Goal: Transaction & Acquisition: Purchase product/service

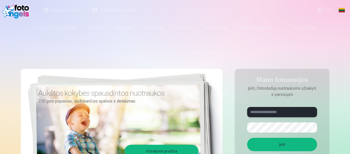
click at [289, 112] on input "text" at bounding box center [282, 112] width 70 height 10
click at [314, 128] on button "button" at bounding box center [312, 128] width 10 height 10
click at [311, 128] on button "button" at bounding box center [312, 128] width 10 height 10
click at [270, 146] on button "Įeiti" at bounding box center [282, 144] width 70 height 13
click at [313, 127] on button "button" at bounding box center [312, 128] width 10 height 10
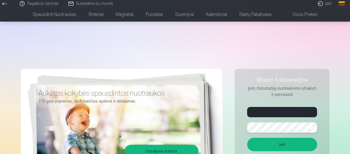
scroll to position [26, 0]
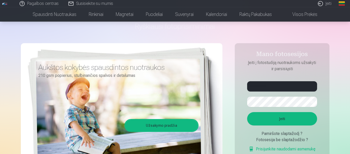
click at [280, 115] on button "Įeiti" at bounding box center [282, 118] width 70 height 13
click at [265, 85] on input "**********" at bounding box center [282, 86] width 70 height 10
click at [277, 117] on button "Įeiti" at bounding box center [282, 118] width 70 height 13
click at [266, 86] on input "**********" at bounding box center [282, 86] width 70 height 10
type input "**********"
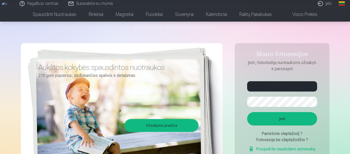
click at [276, 116] on button "Įeiti" at bounding box center [282, 118] width 70 height 13
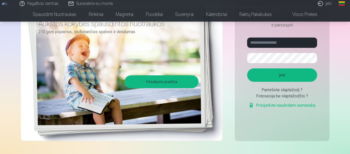
scroll to position [77, 0]
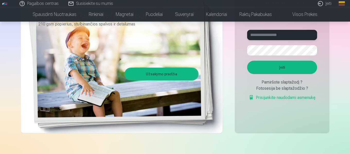
click at [273, 35] on input "text" at bounding box center [282, 35] width 70 height 10
type input "**********"
click at [271, 65] on button "Įeiti" at bounding box center [282, 67] width 70 height 13
click at [271, 70] on button "Įeiti" at bounding box center [282, 67] width 70 height 13
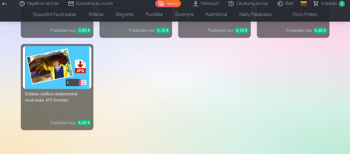
scroll to position [2450, 0]
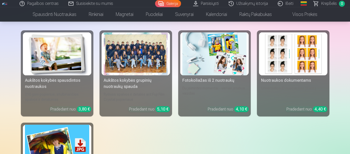
click at [135, 58] on div at bounding box center [136, 53] width 64 height 43
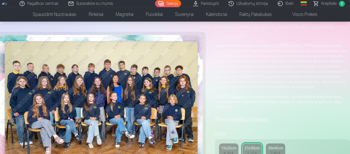
scroll to position [26, 0]
click at [188, 100] on img at bounding box center [101, 102] width 203 height 135
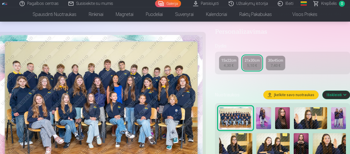
scroll to position [129, 0]
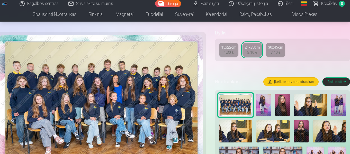
click at [261, 101] on img at bounding box center [263, 105] width 15 height 22
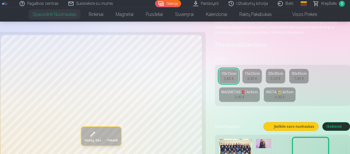
scroll to position [129, 0]
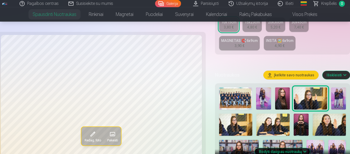
click at [268, 99] on img at bounding box center [263, 98] width 15 height 22
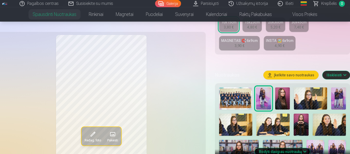
click at [284, 98] on img at bounding box center [282, 98] width 15 height 22
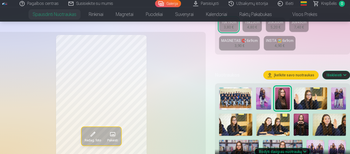
click at [334, 95] on img at bounding box center [338, 98] width 15 height 22
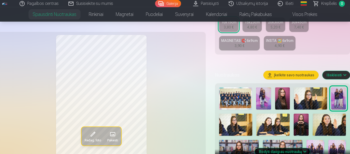
click at [233, 123] on img at bounding box center [235, 125] width 33 height 22
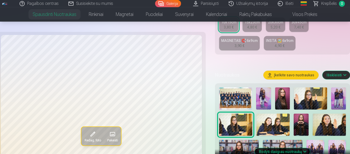
click at [269, 126] on img at bounding box center [272, 125] width 33 height 22
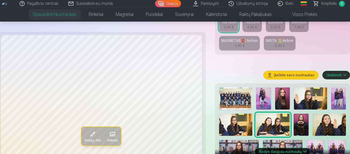
click at [301, 122] on img at bounding box center [301, 125] width 15 height 22
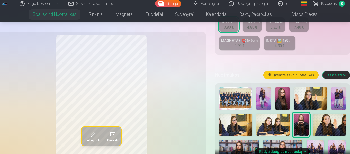
click at [325, 123] on img at bounding box center [329, 125] width 33 height 22
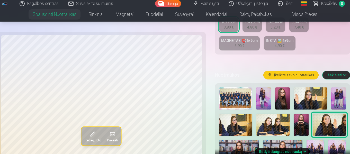
click at [234, 142] on img at bounding box center [239, 153] width 40 height 26
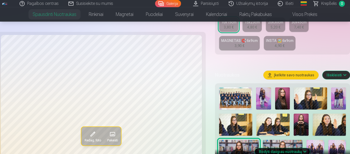
click at [314, 144] on img at bounding box center [315, 153] width 17 height 26
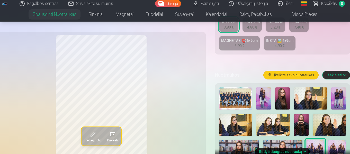
click at [340, 147] on img at bounding box center [336, 153] width 17 height 26
click at [315, 145] on img at bounding box center [315, 153] width 17 height 26
click at [336, 150] on img at bounding box center [336, 153] width 17 height 26
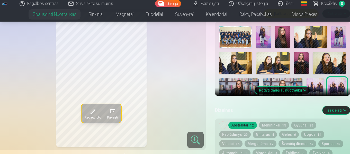
scroll to position [206, 0]
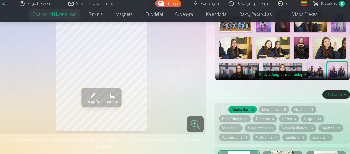
click at [234, 71] on img at bounding box center [239, 76] width 40 height 26
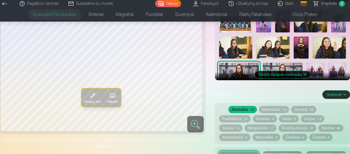
click at [276, 64] on img at bounding box center [283, 76] width 40 height 26
click at [247, 48] on img at bounding box center [235, 48] width 33 height 22
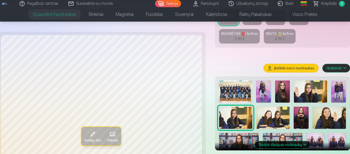
scroll to position [129, 0]
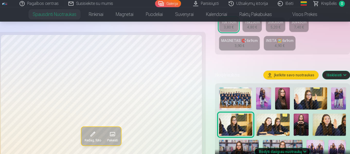
click at [267, 98] on img at bounding box center [263, 98] width 15 height 22
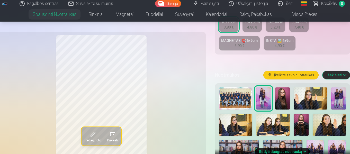
click at [278, 100] on img at bounding box center [282, 98] width 15 height 22
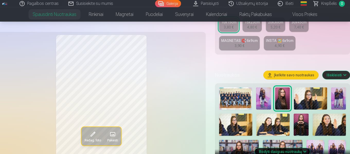
click at [304, 96] on img at bounding box center [310, 98] width 33 height 22
